Goal: Task Accomplishment & Management: Use online tool/utility

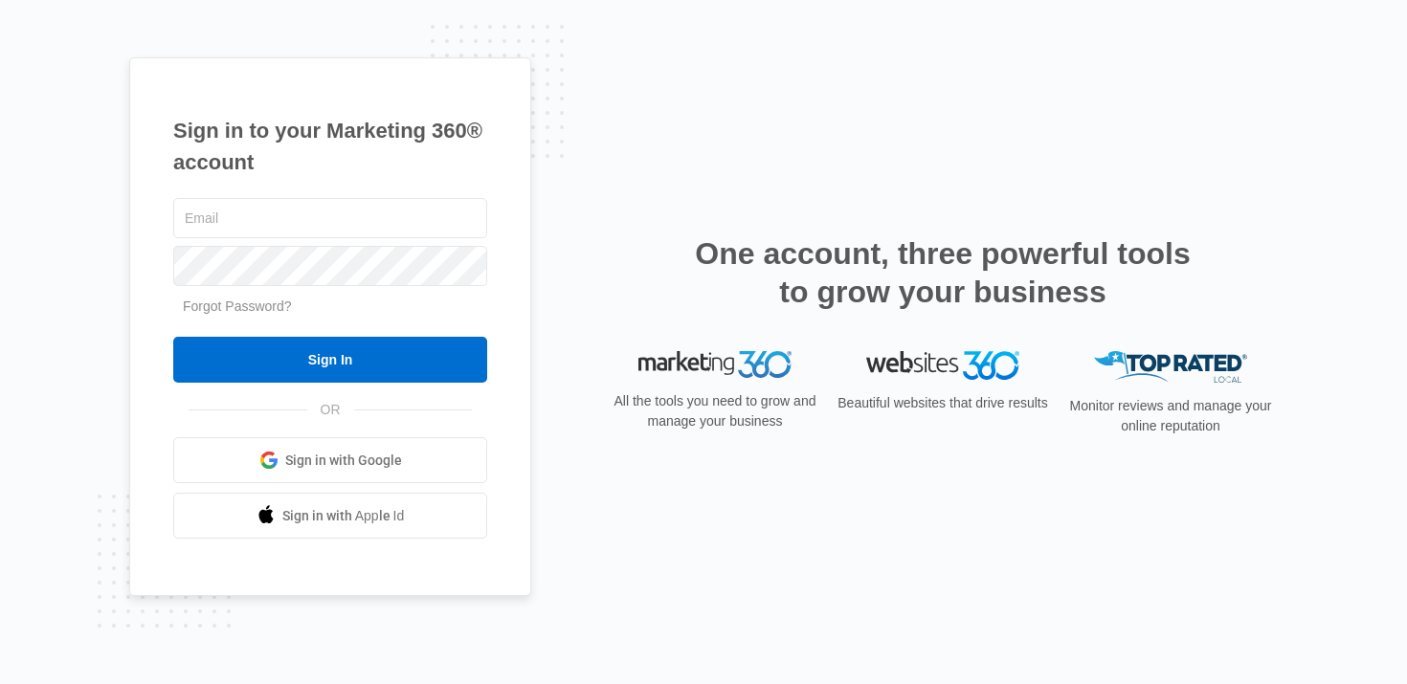
type input "[PERSON_NAME][EMAIL_ADDRESS][PERSON_NAME][DOMAIN_NAME]"
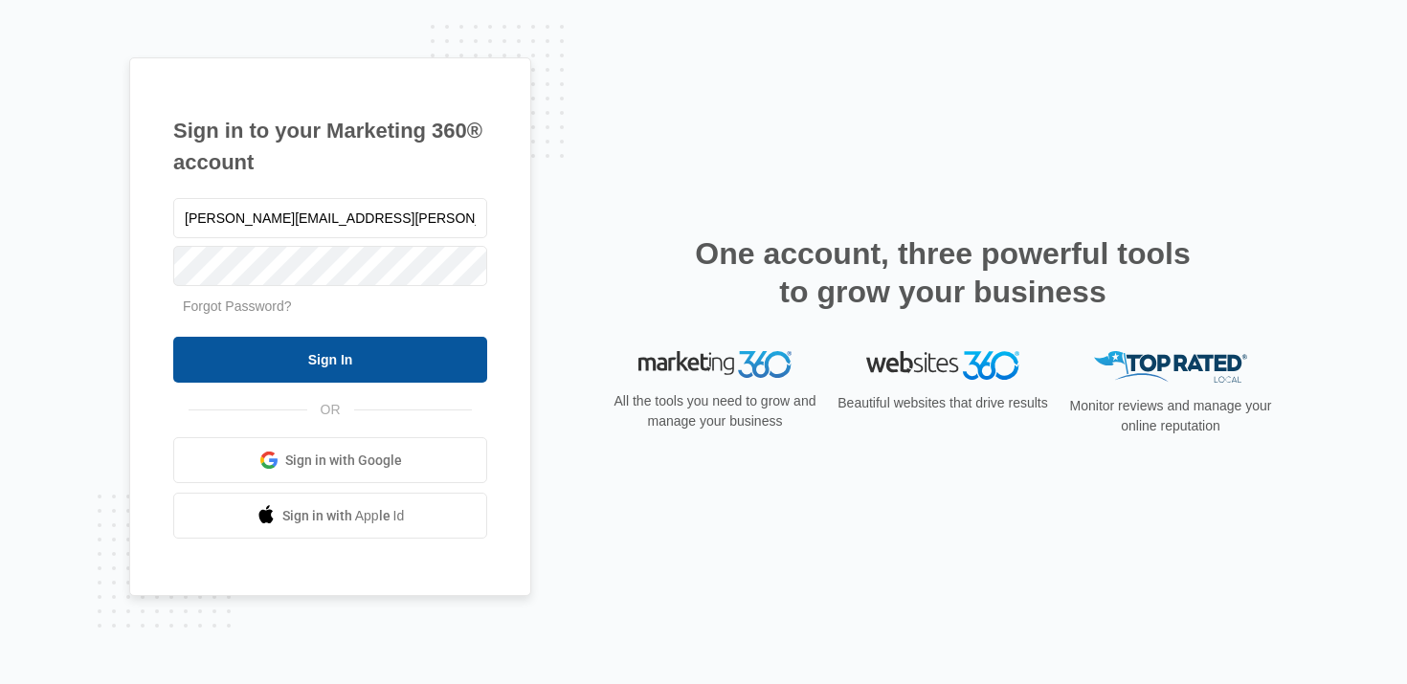
click at [332, 359] on input "Sign In" at bounding box center [330, 360] width 314 height 46
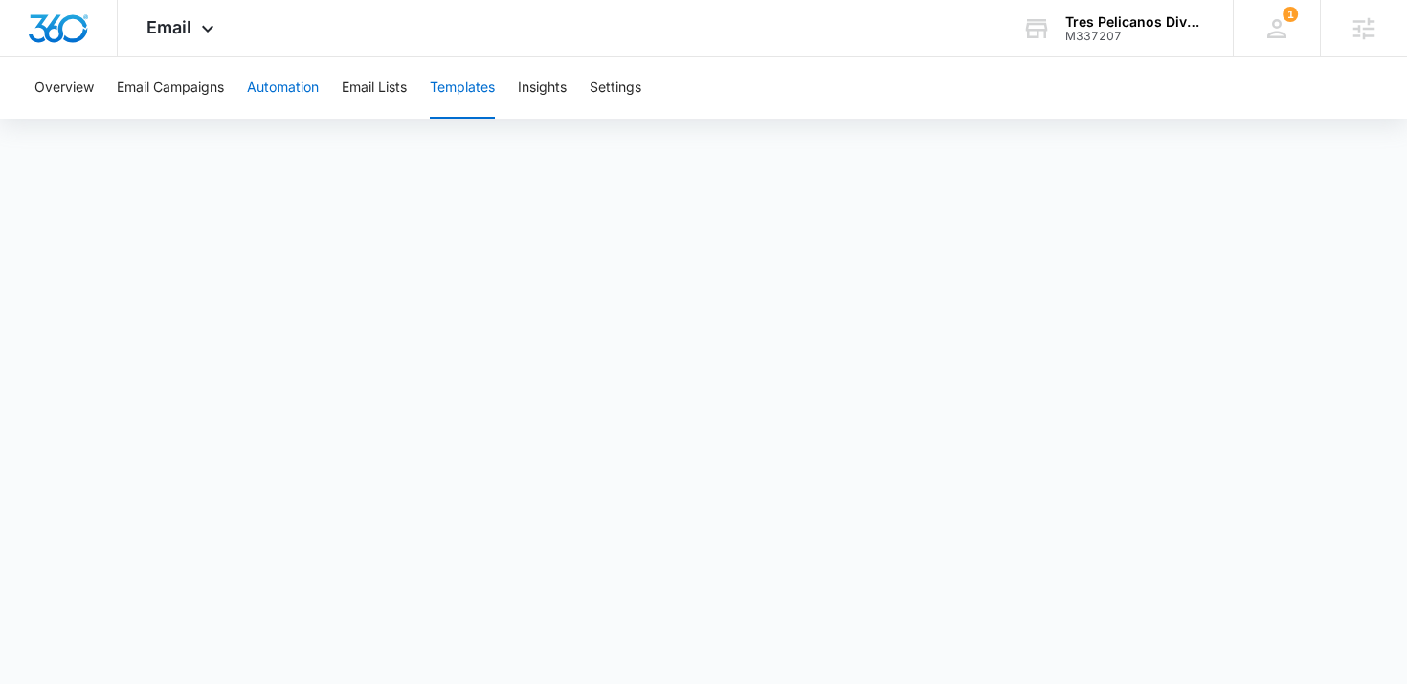
click at [301, 89] on button "Automation" at bounding box center [283, 87] width 72 height 61
